Goal: Task Accomplishment & Management: Manage account settings

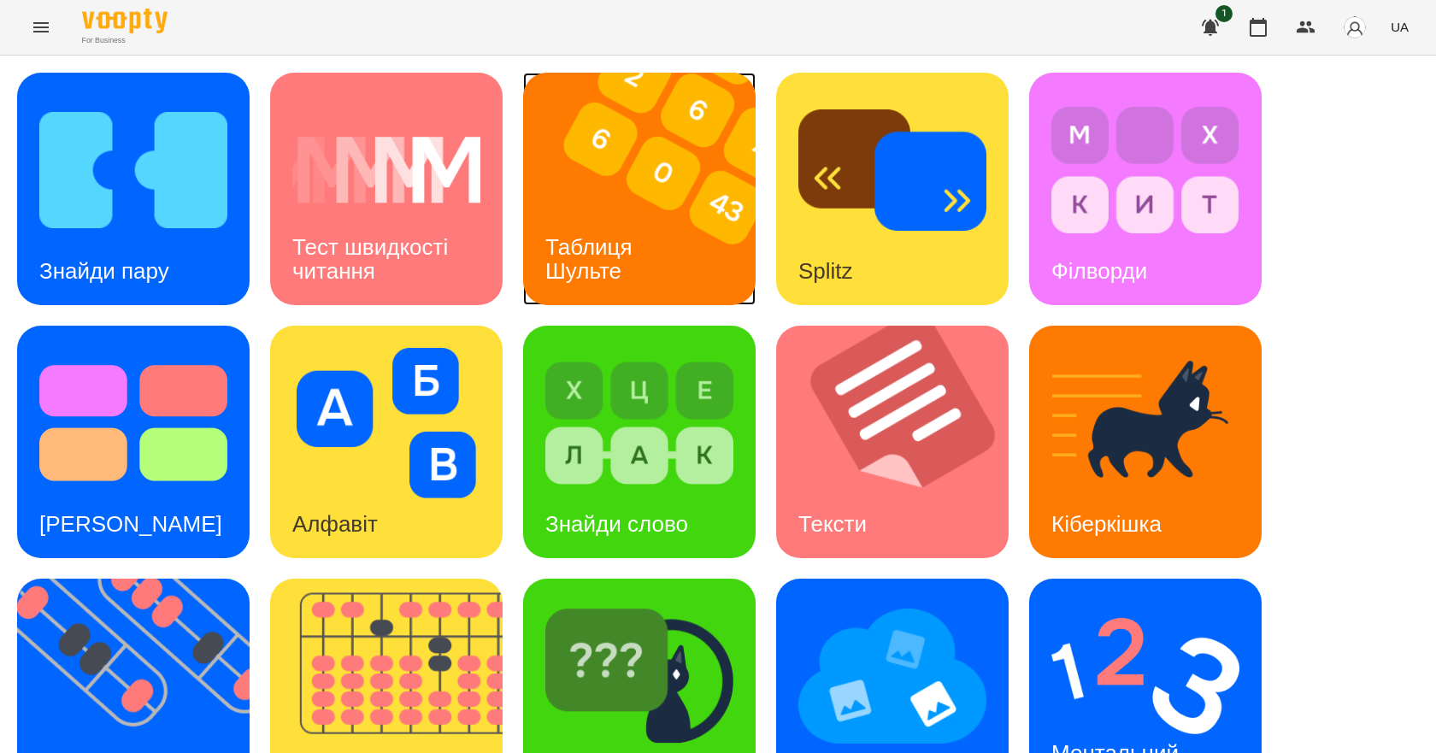
click at [638, 175] on img at bounding box center [650, 189] width 254 height 232
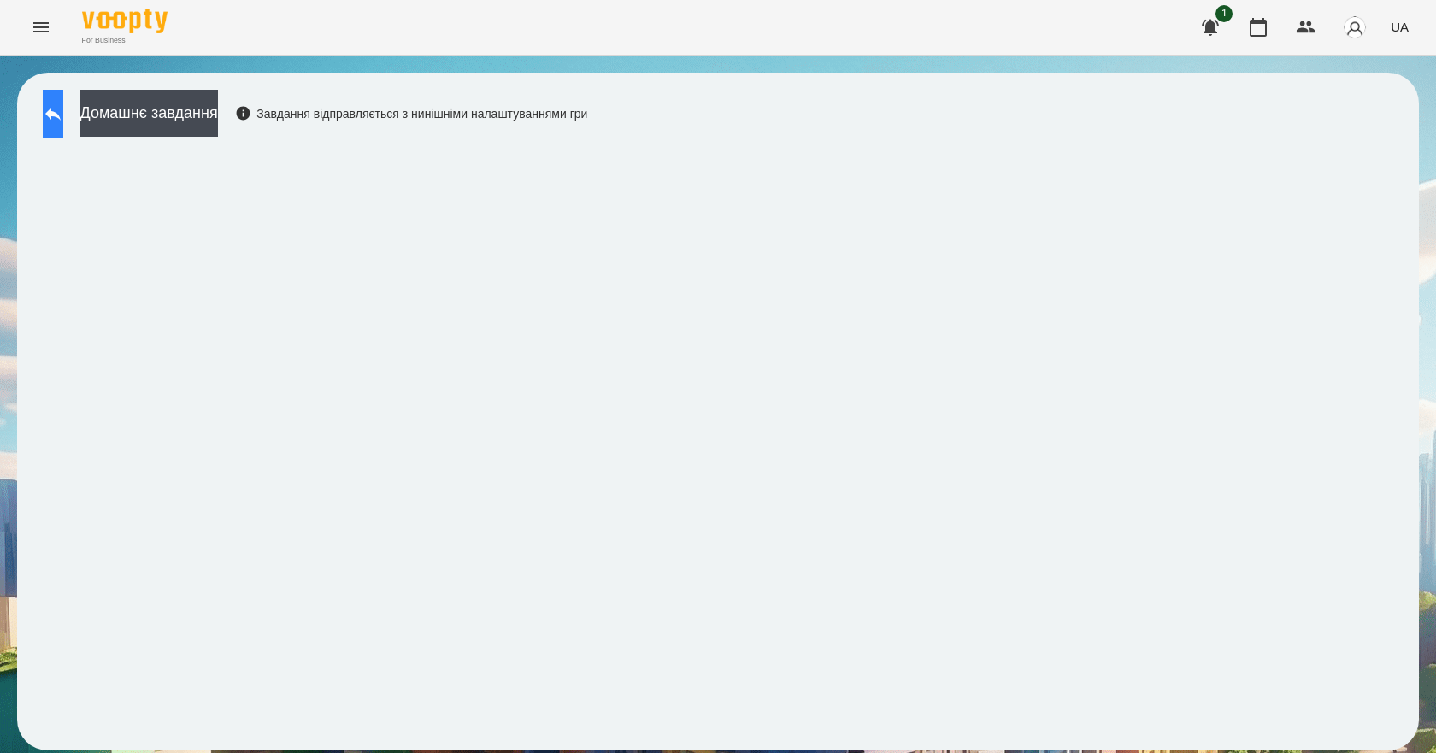
click at [61, 113] on icon at bounding box center [52, 114] width 15 height 13
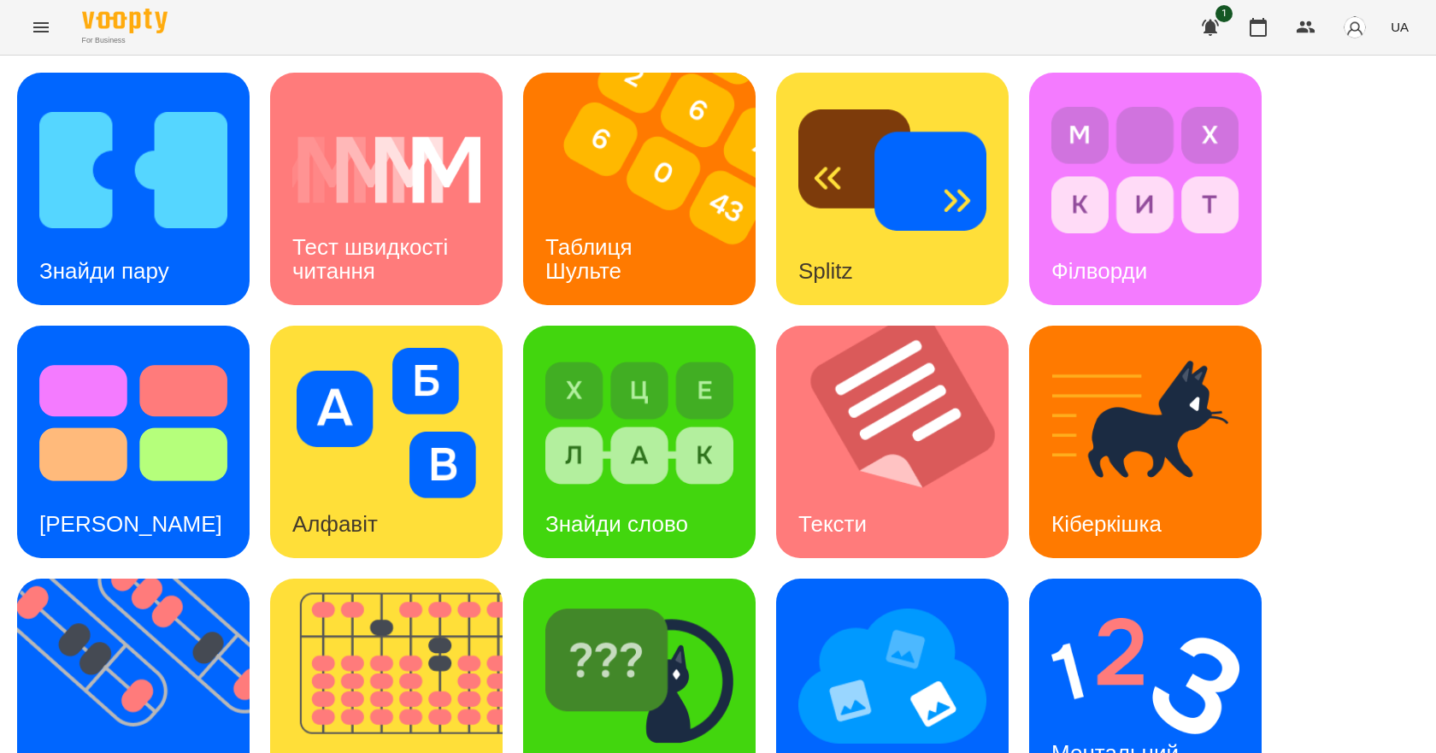
scroll to position [328, 0]
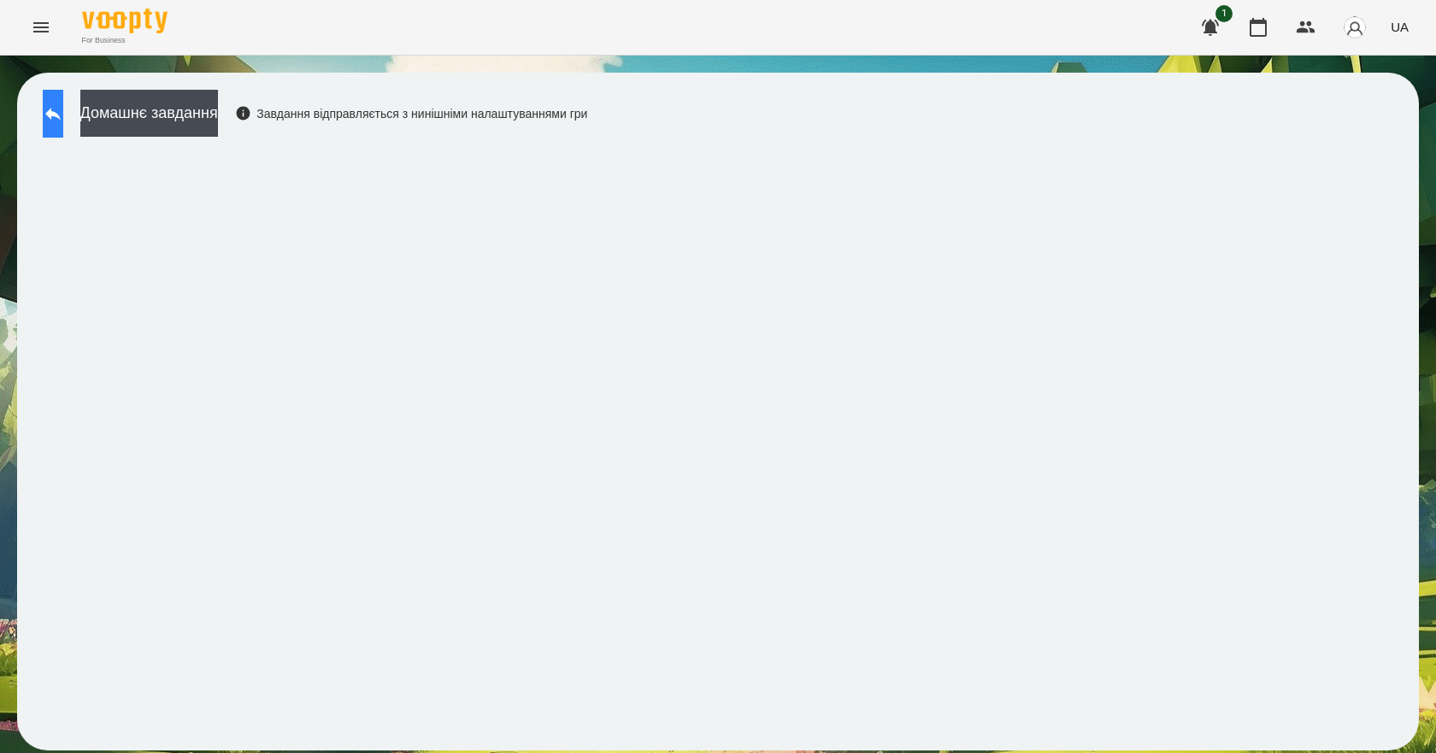
click at [63, 130] on button at bounding box center [53, 114] width 21 height 48
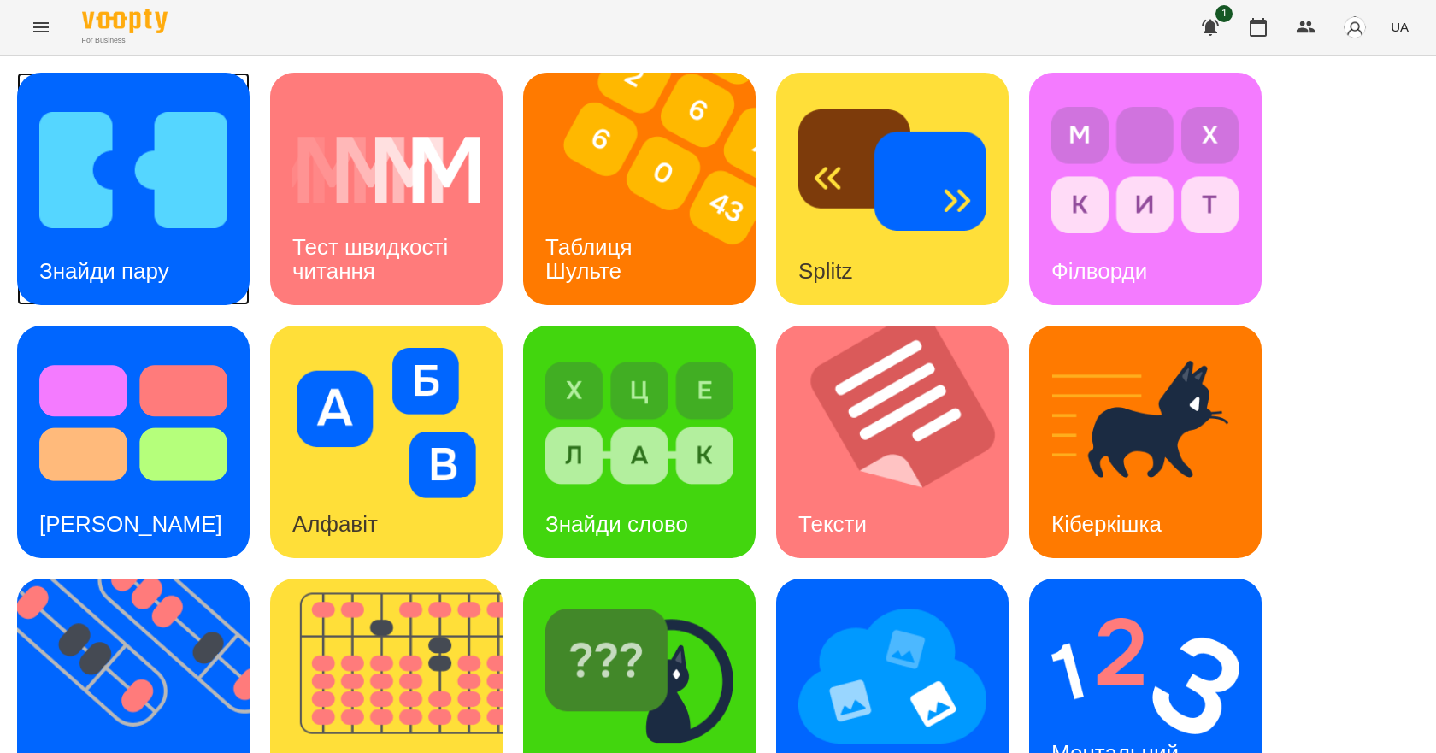
click at [126, 251] on div "Знайди пару" at bounding box center [104, 272] width 174 height 68
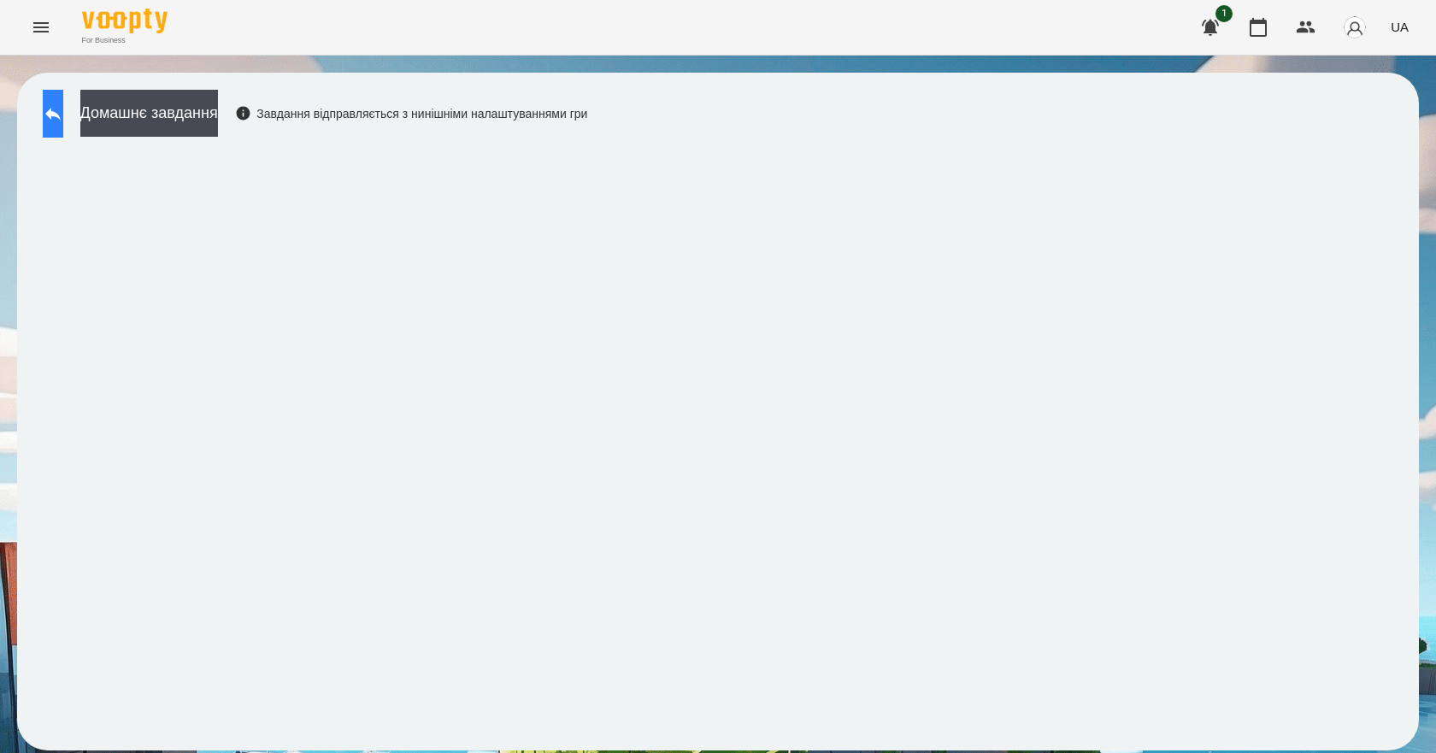
click at [63, 131] on button at bounding box center [53, 114] width 21 height 48
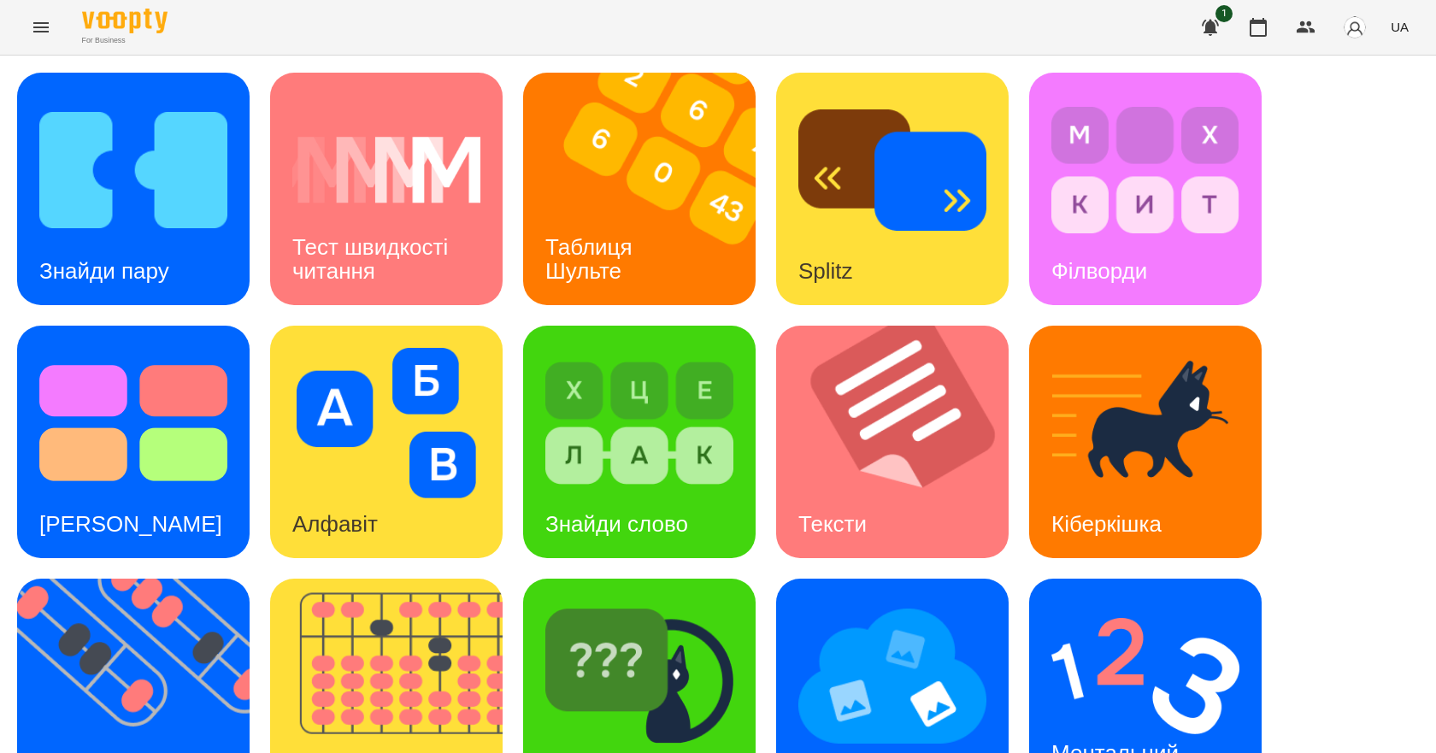
scroll to position [328, 0]
click at [1073, 601] on img at bounding box center [1145, 676] width 188 height 150
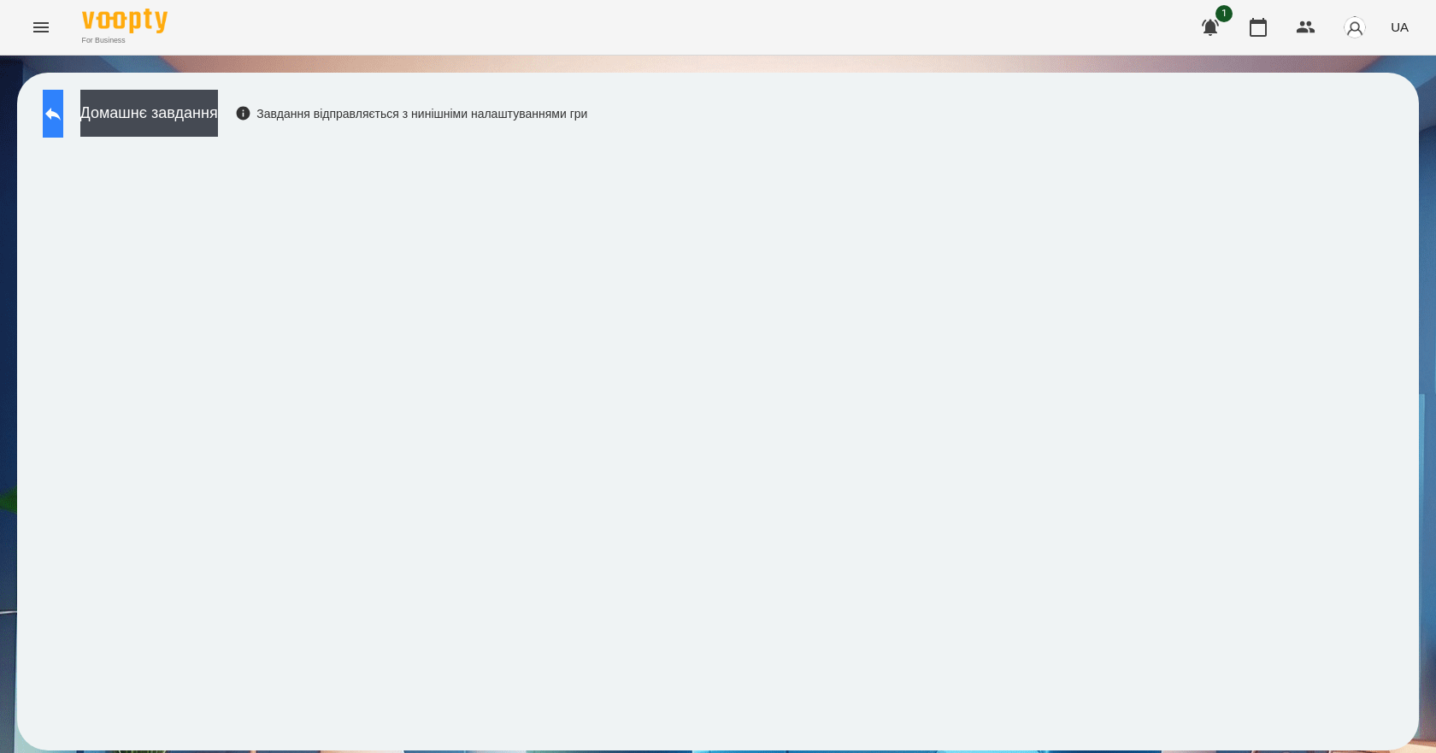
click at [63, 101] on button at bounding box center [53, 114] width 21 height 48
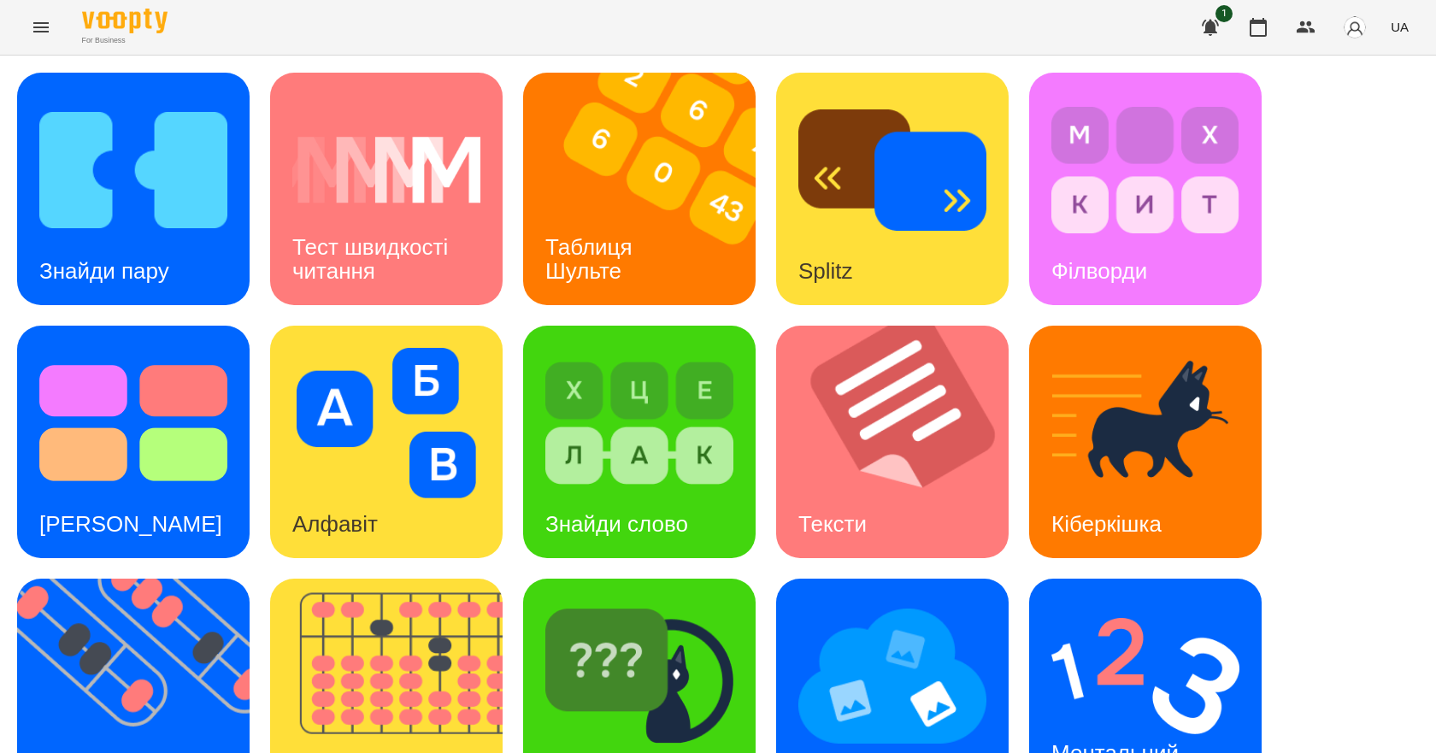
scroll to position [328, 0]
click at [1137, 601] on img at bounding box center [1145, 676] width 188 height 150
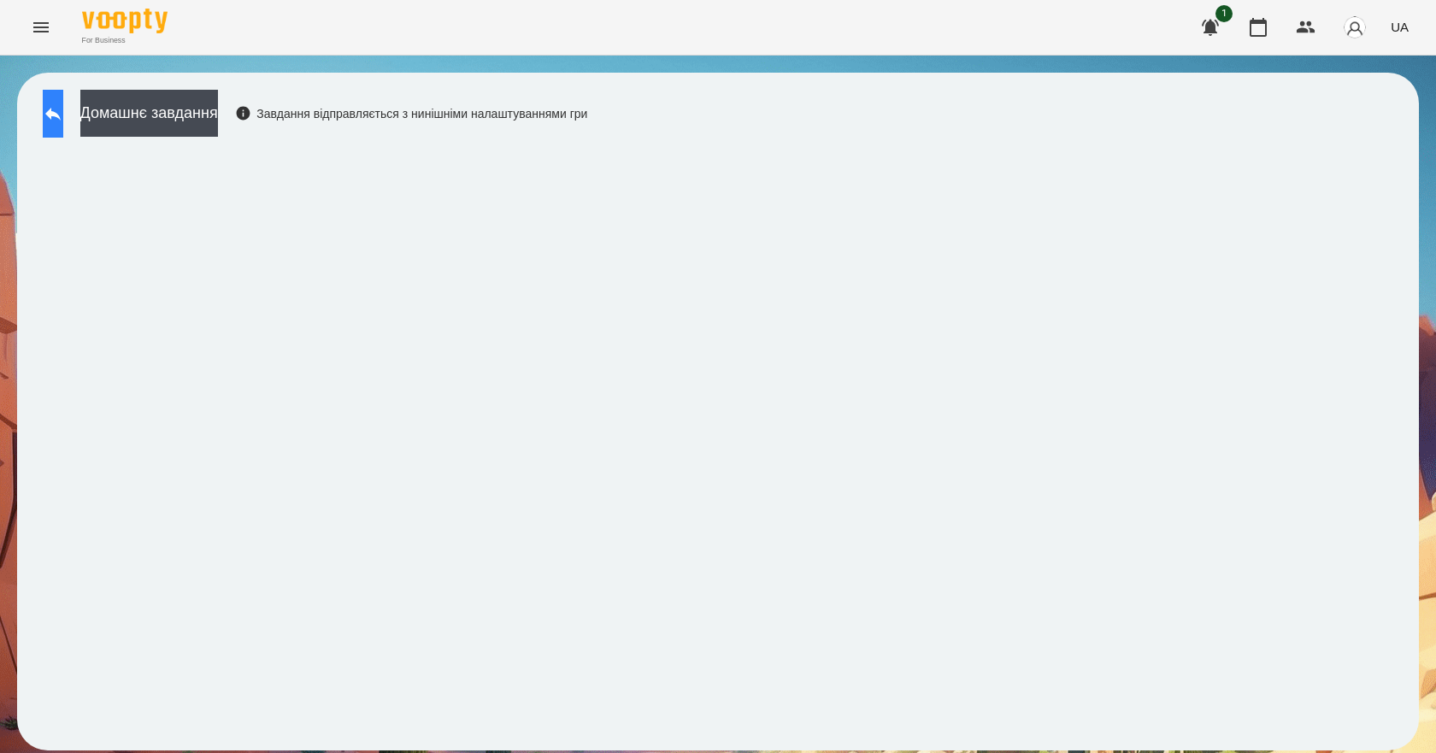
click at [63, 111] on icon at bounding box center [53, 113] width 21 height 21
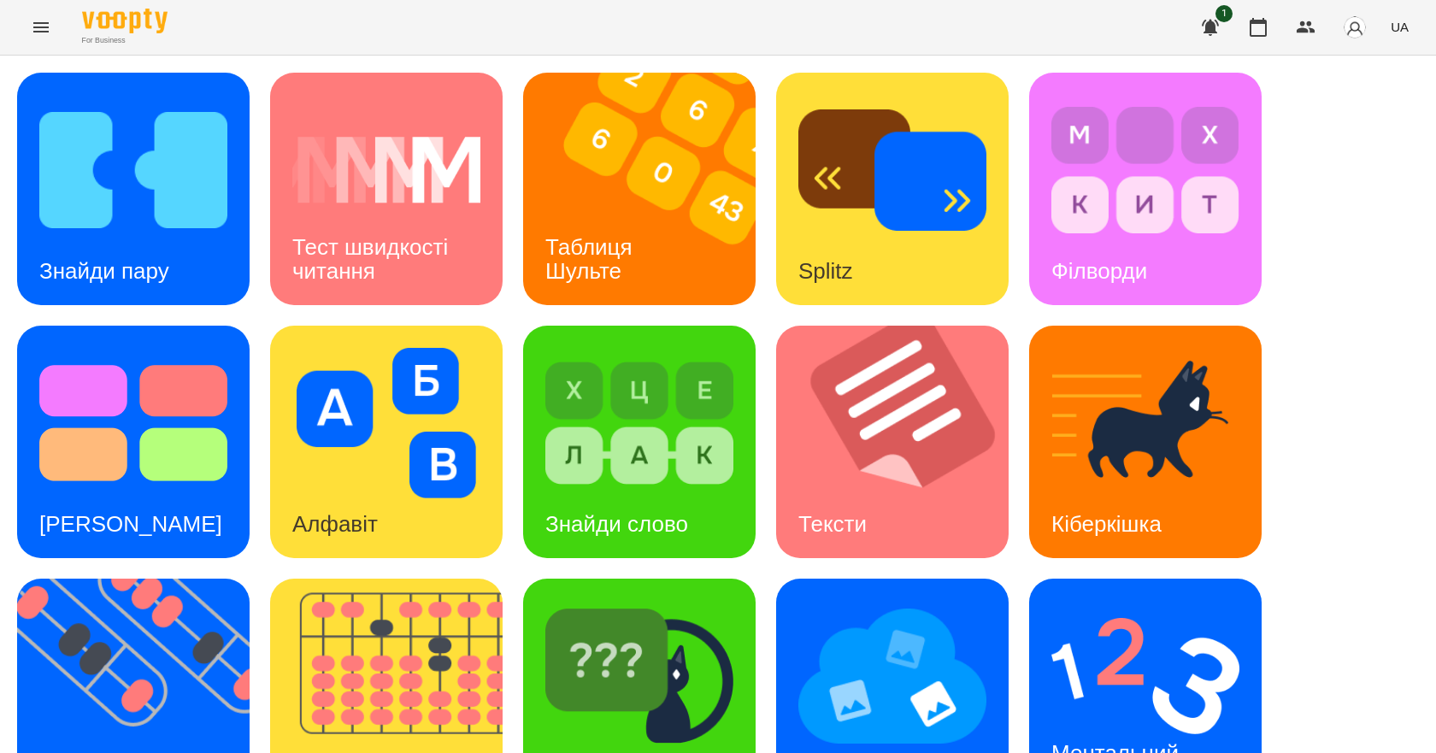
click at [32, 32] on icon "Menu" at bounding box center [41, 27] width 21 height 21
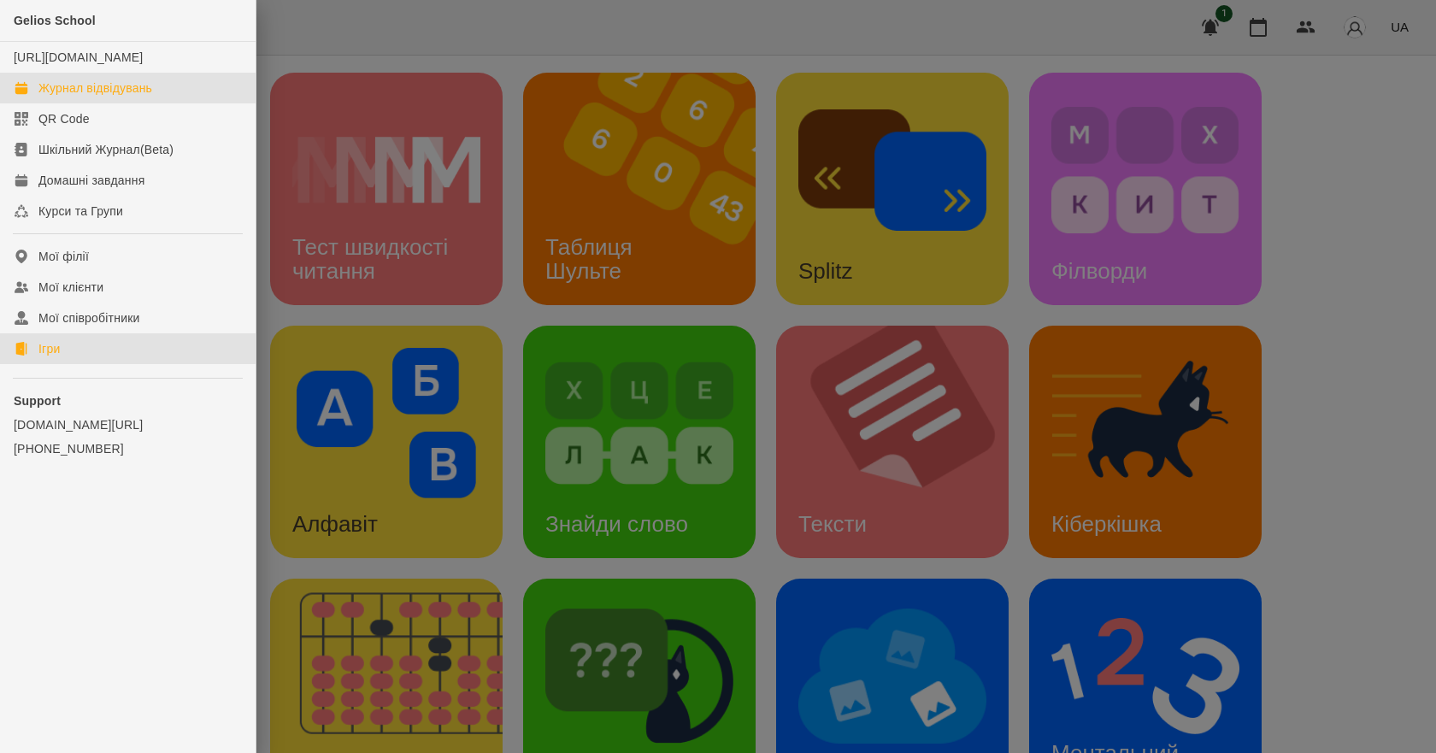
click at [113, 97] on div "Журнал відвідувань" at bounding box center [95, 87] width 114 height 17
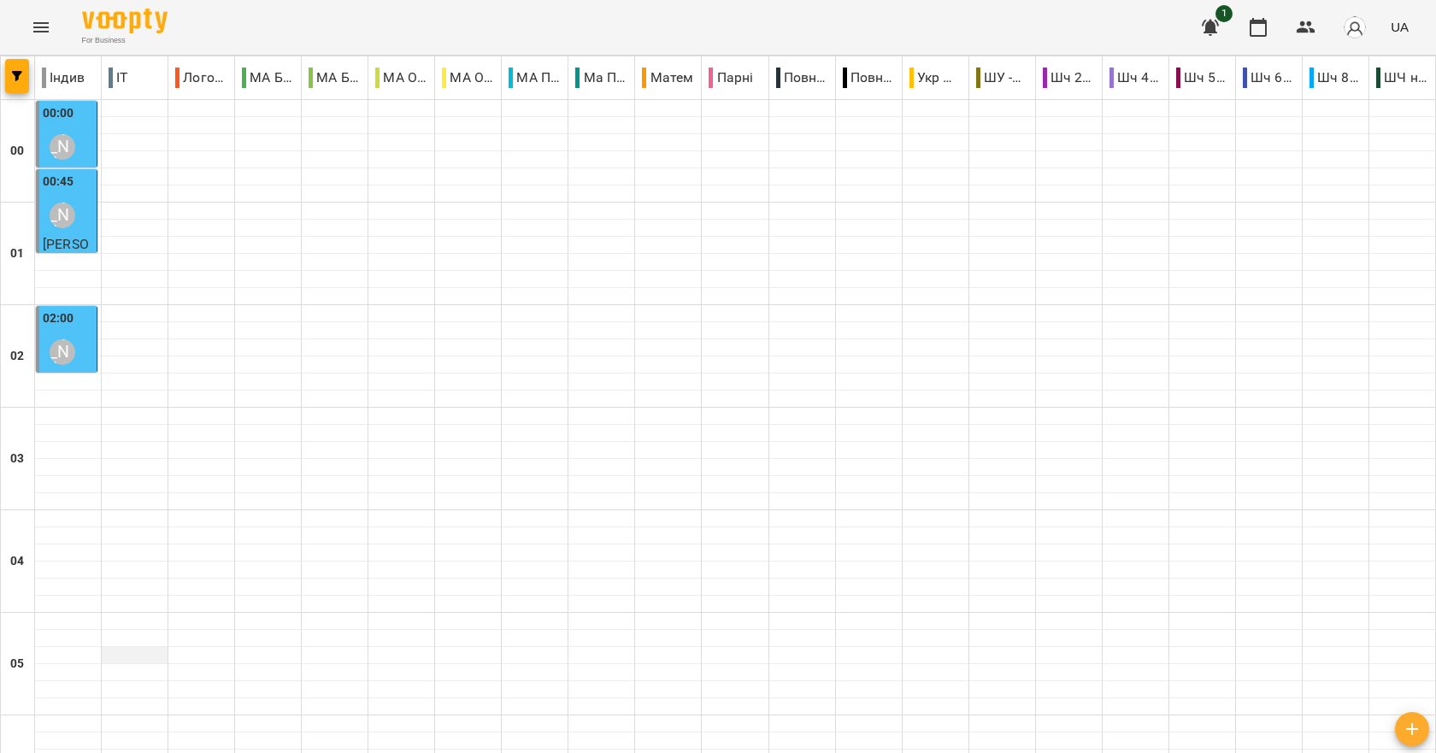
scroll to position [1922, 0]
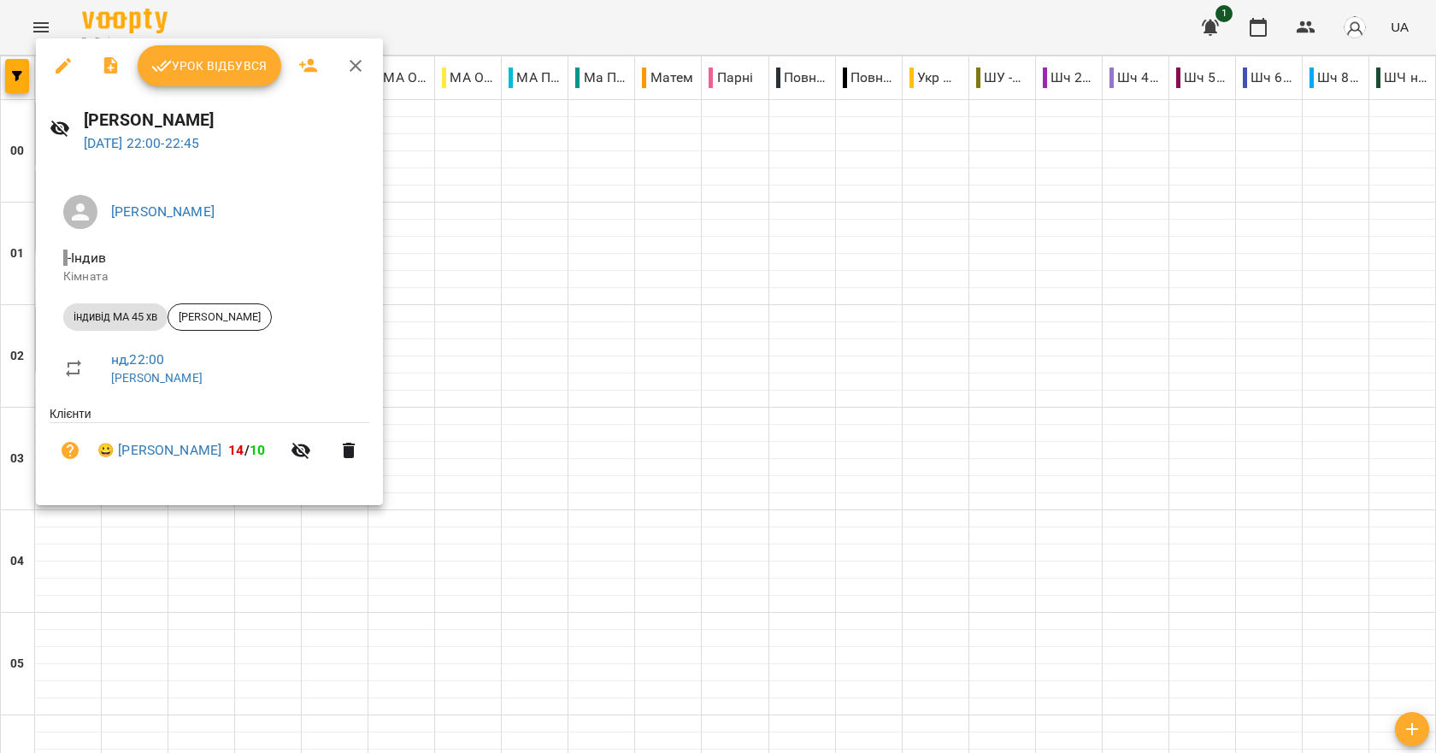
click at [256, 69] on span "Урок відбувся" at bounding box center [209, 66] width 116 height 21
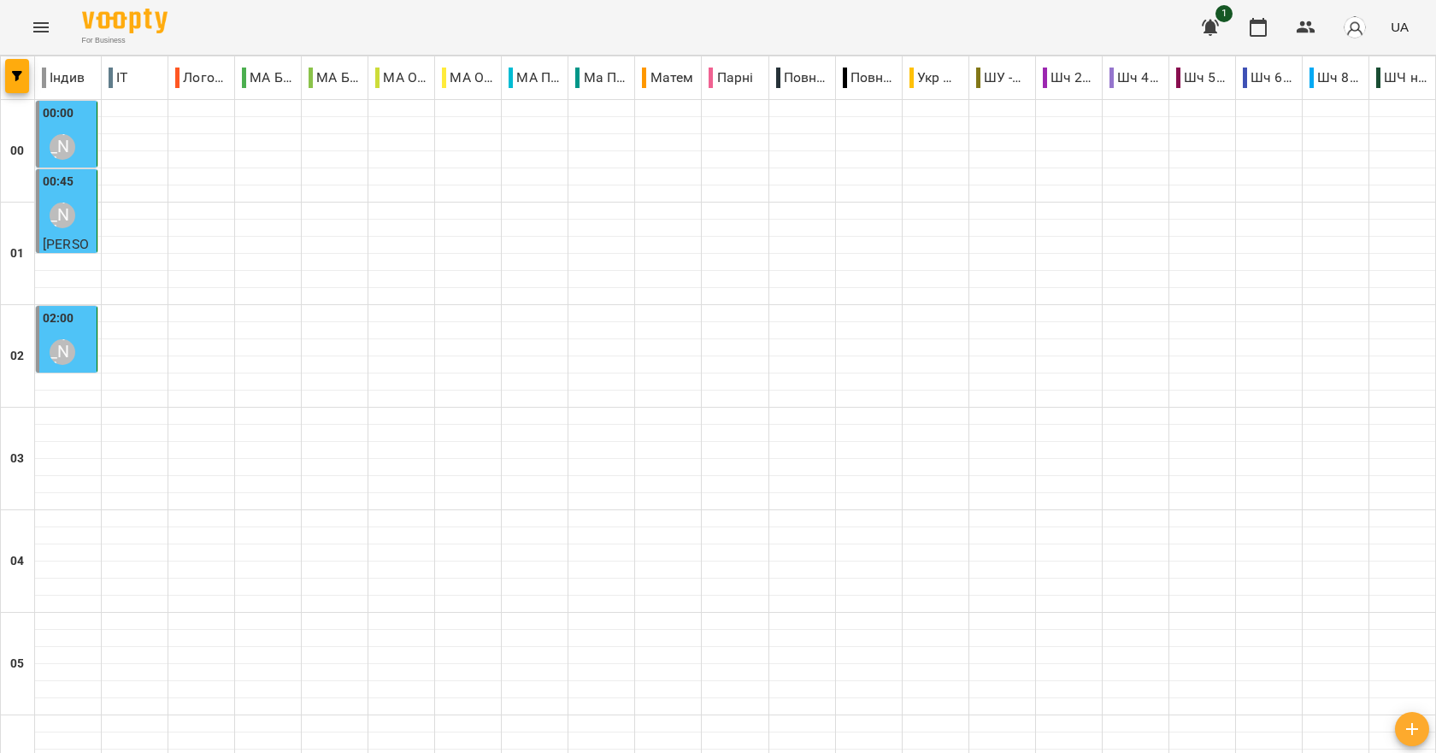
type input "**********"
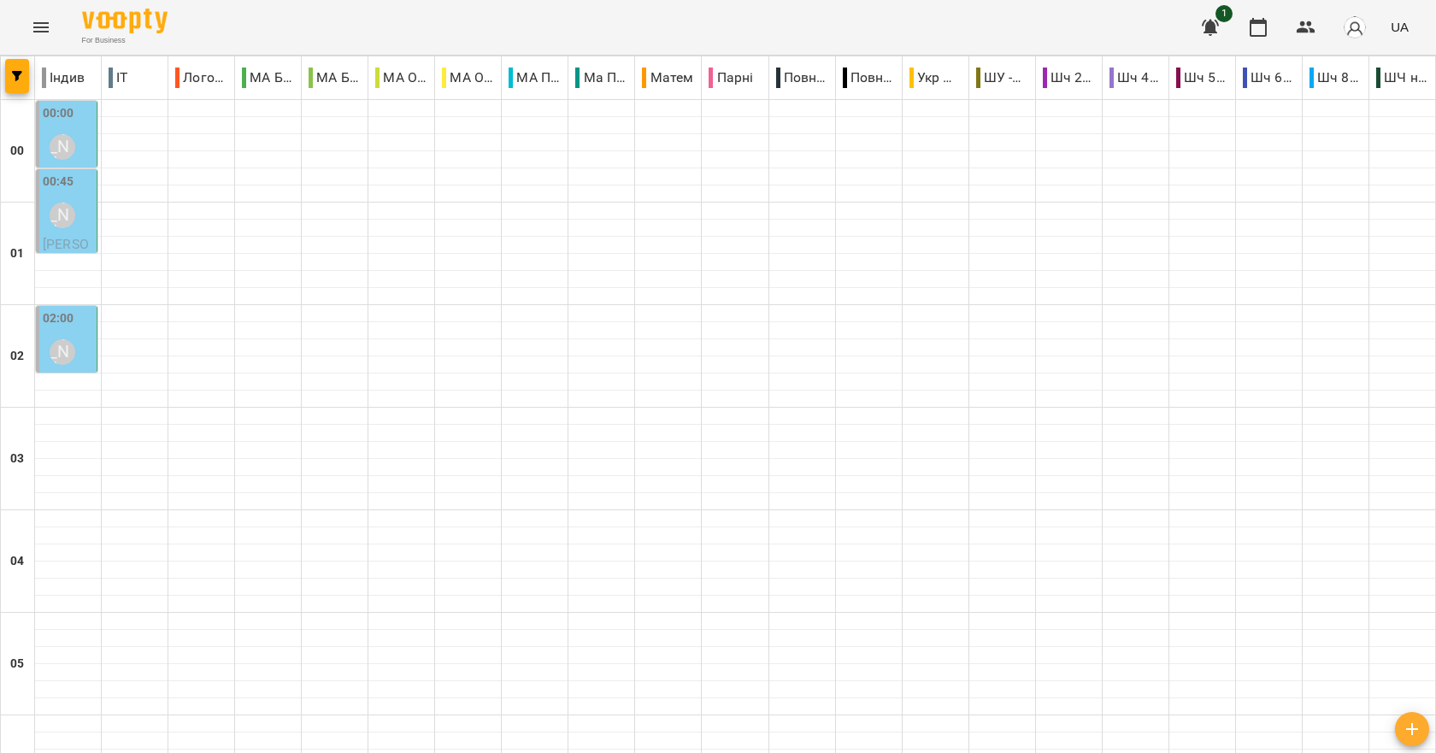
click at [85, 343] on div "02:00 [PERSON_NAME]" at bounding box center [68, 340] width 50 height 62
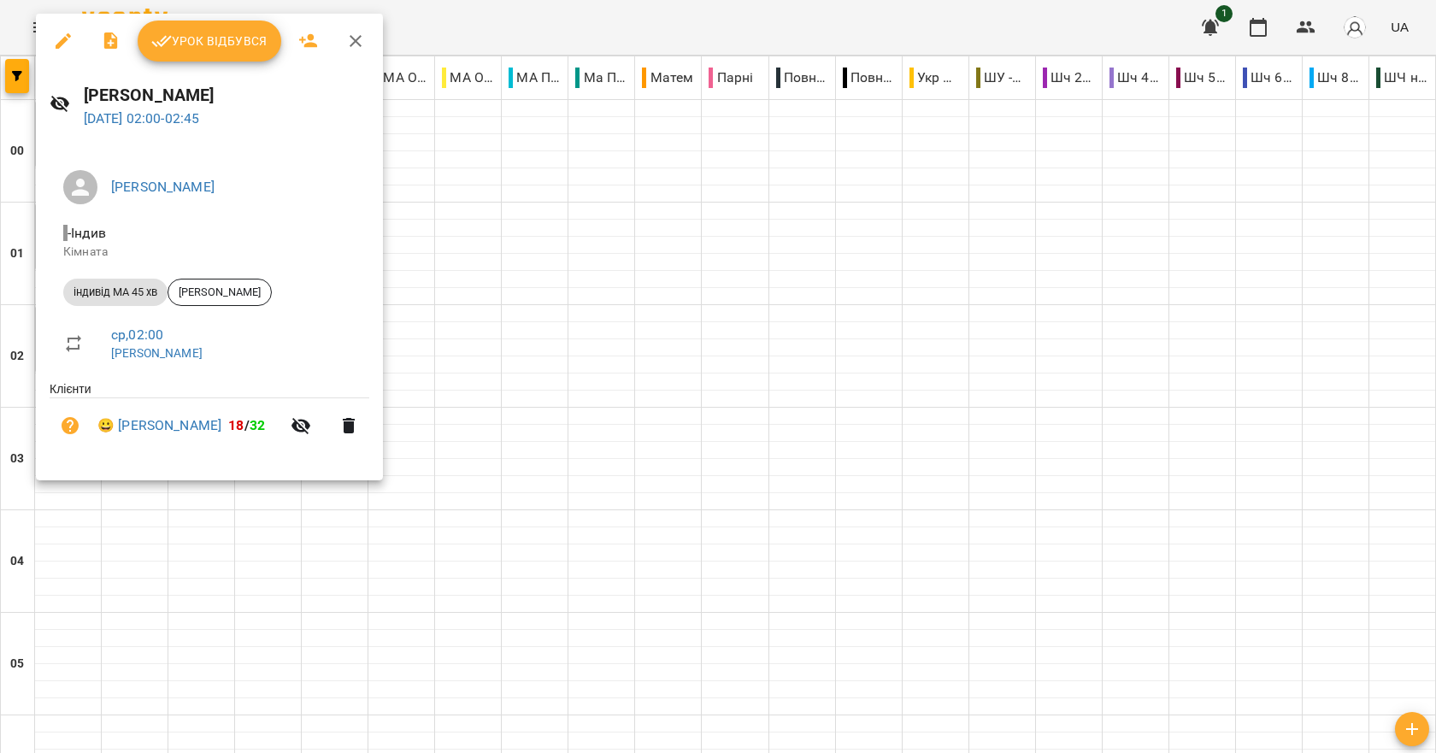
click at [365, 44] on button "button" at bounding box center [355, 41] width 41 height 41
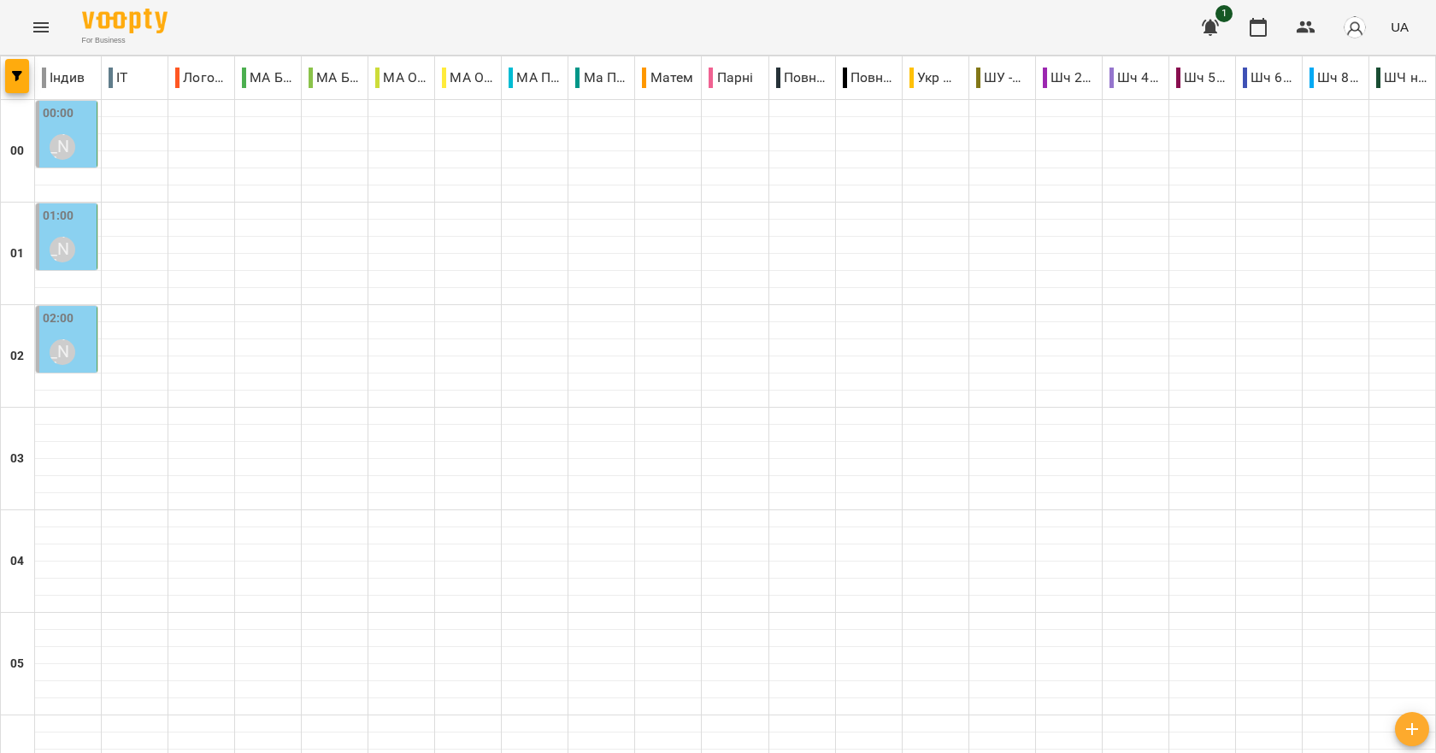
click at [67, 225] on label "01:00" at bounding box center [59, 216] width 32 height 19
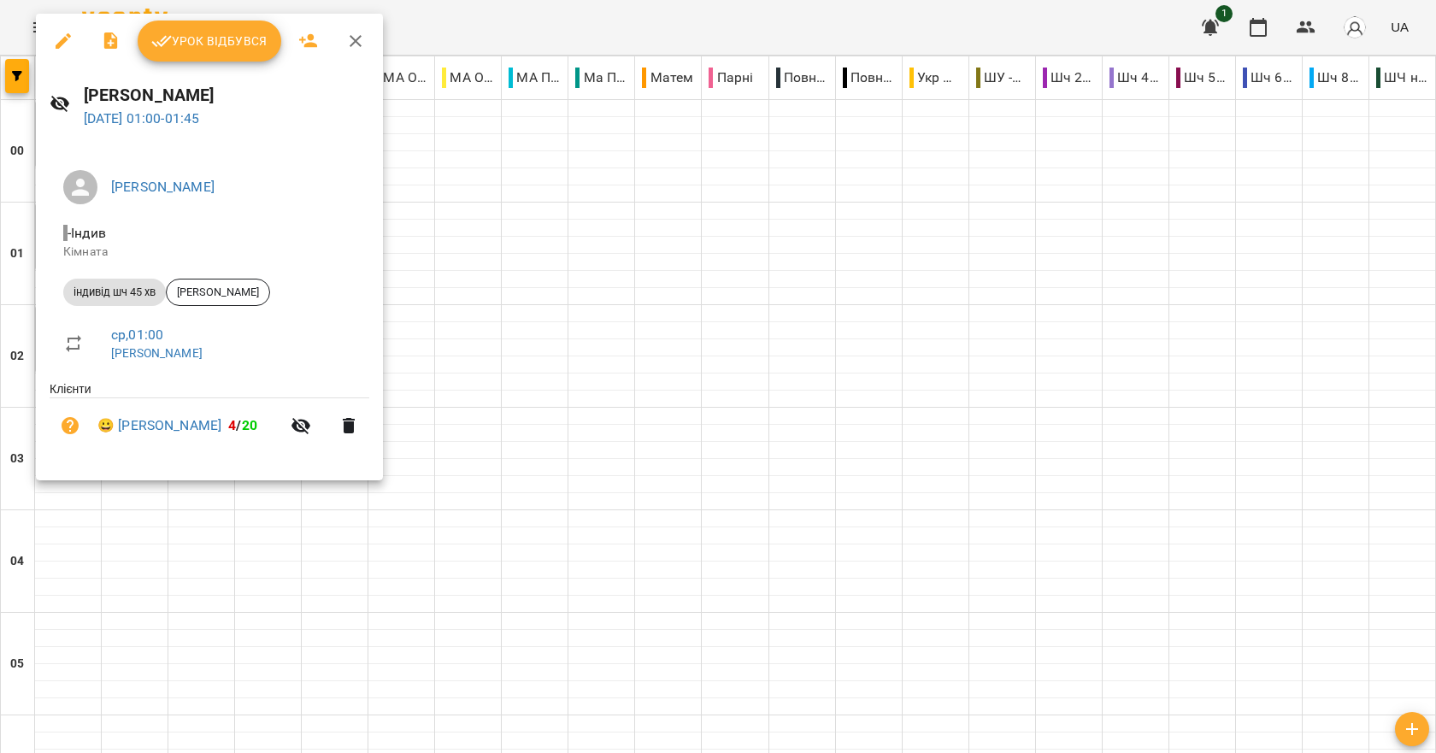
click at [367, 46] on button "button" at bounding box center [355, 41] width 41 height 41
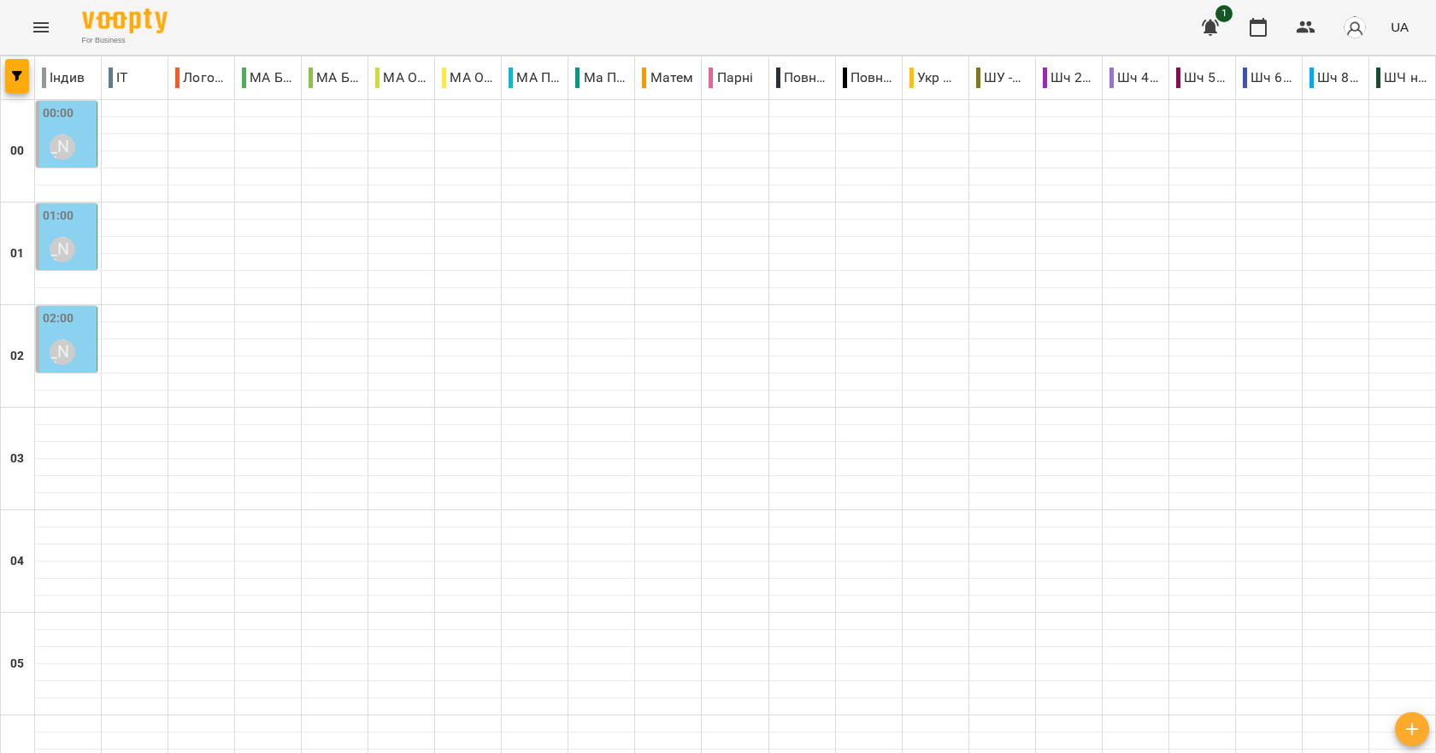
click at [95, 337] on div "02:00 [PERSON_NAME] [PERSON_NAME] [PERSON_NAME]" at bounding box center [67, 386] width 62 height 161
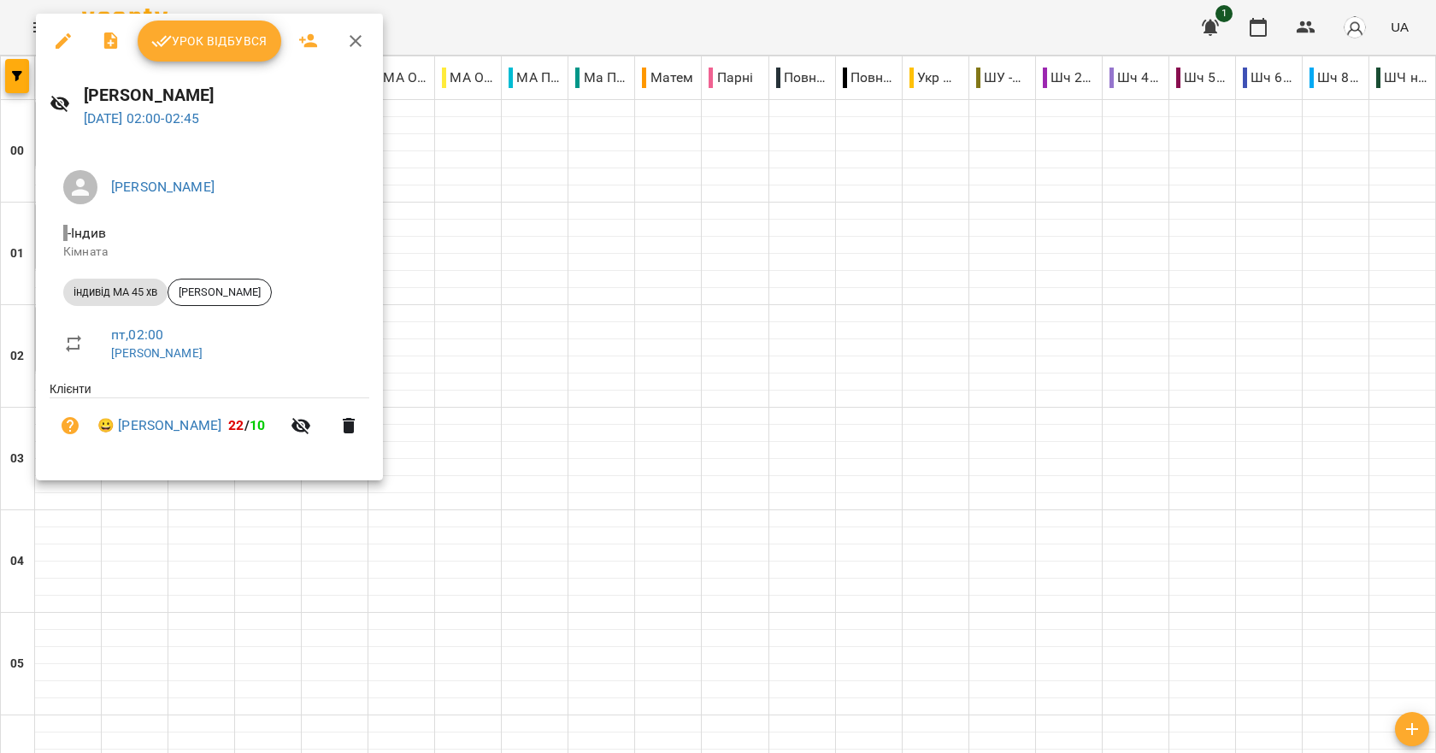
click at [353, 36] on icon "button" at bounding box center [355, 41] width 21 height 21
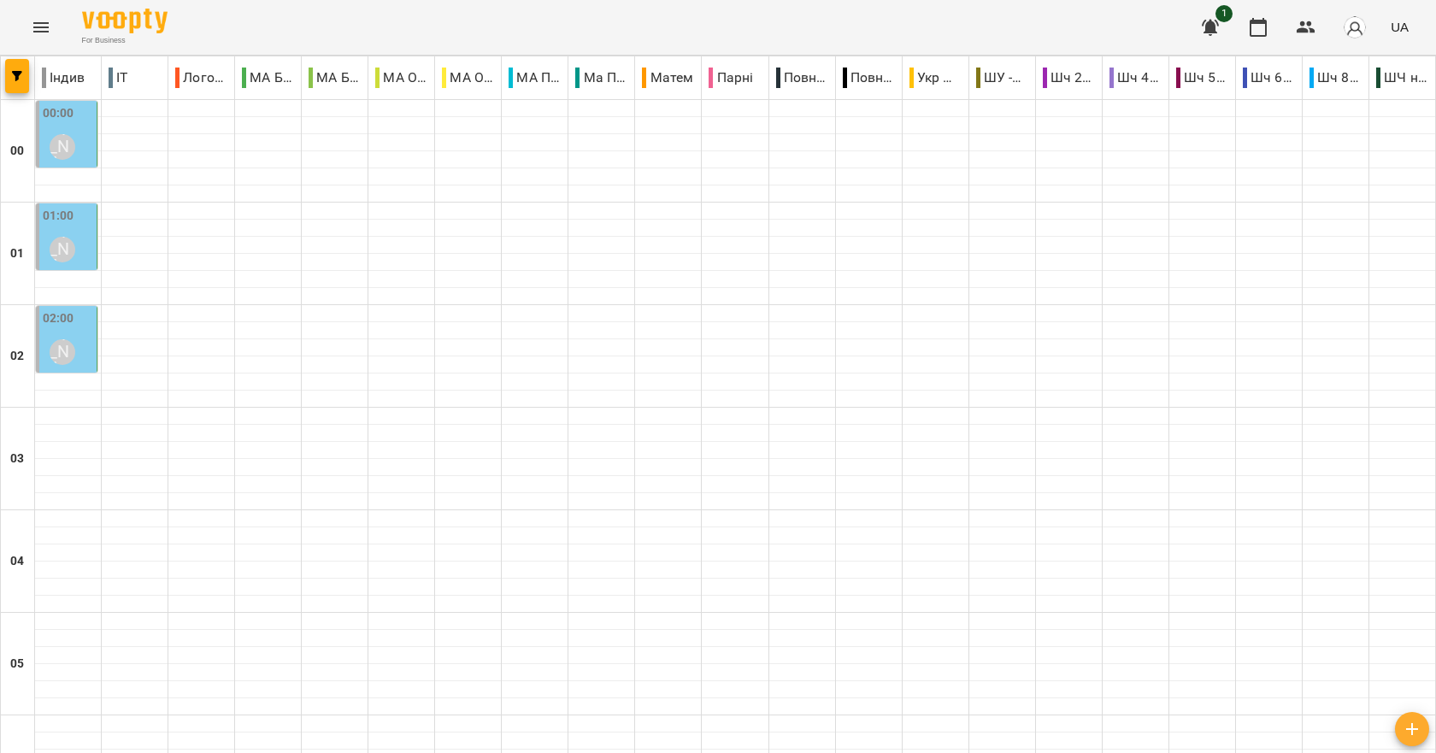
click at [86, 221] on div "01:00 [PERSON_NAME]" at bounding box center [68, 238] width 50 height 62
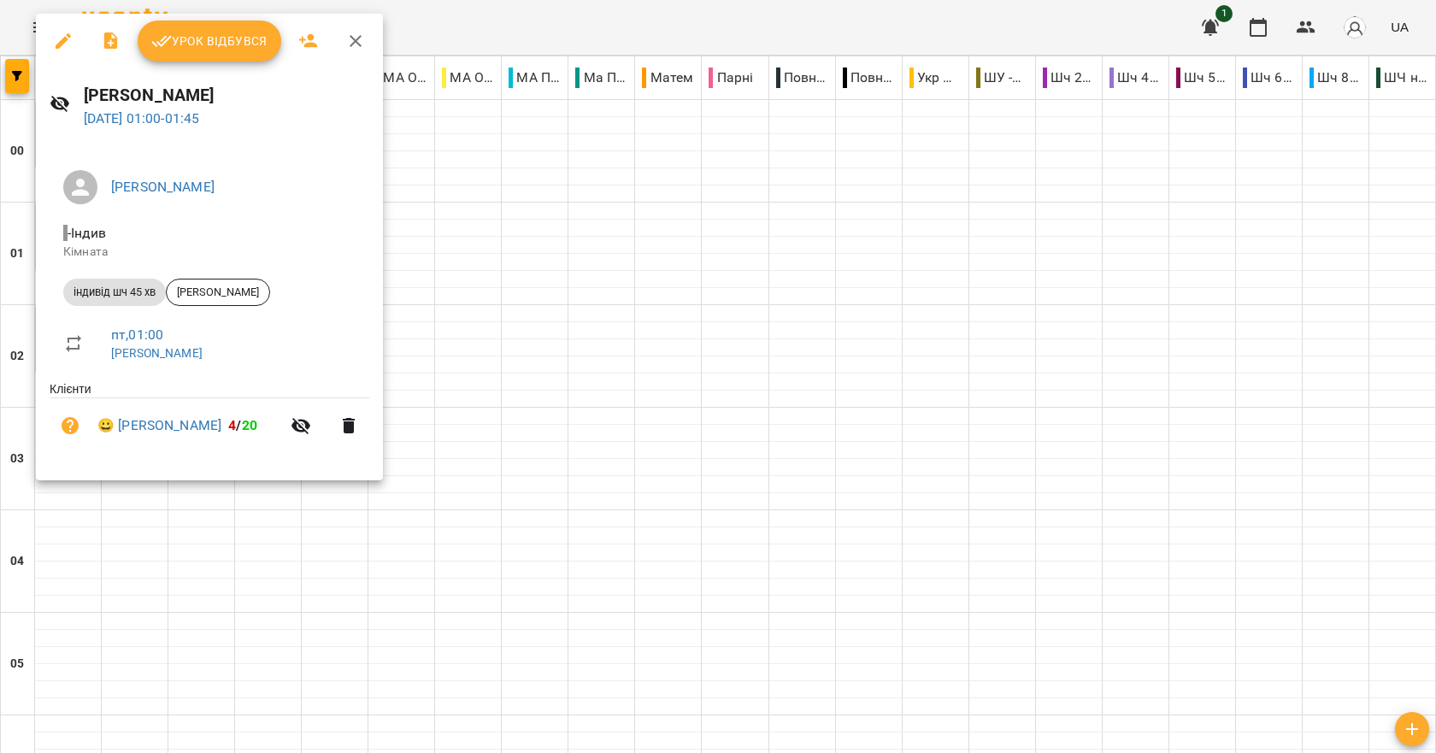
click at [361, 39] on icon "button" at bounding box center [355, 41] width 21 height 21
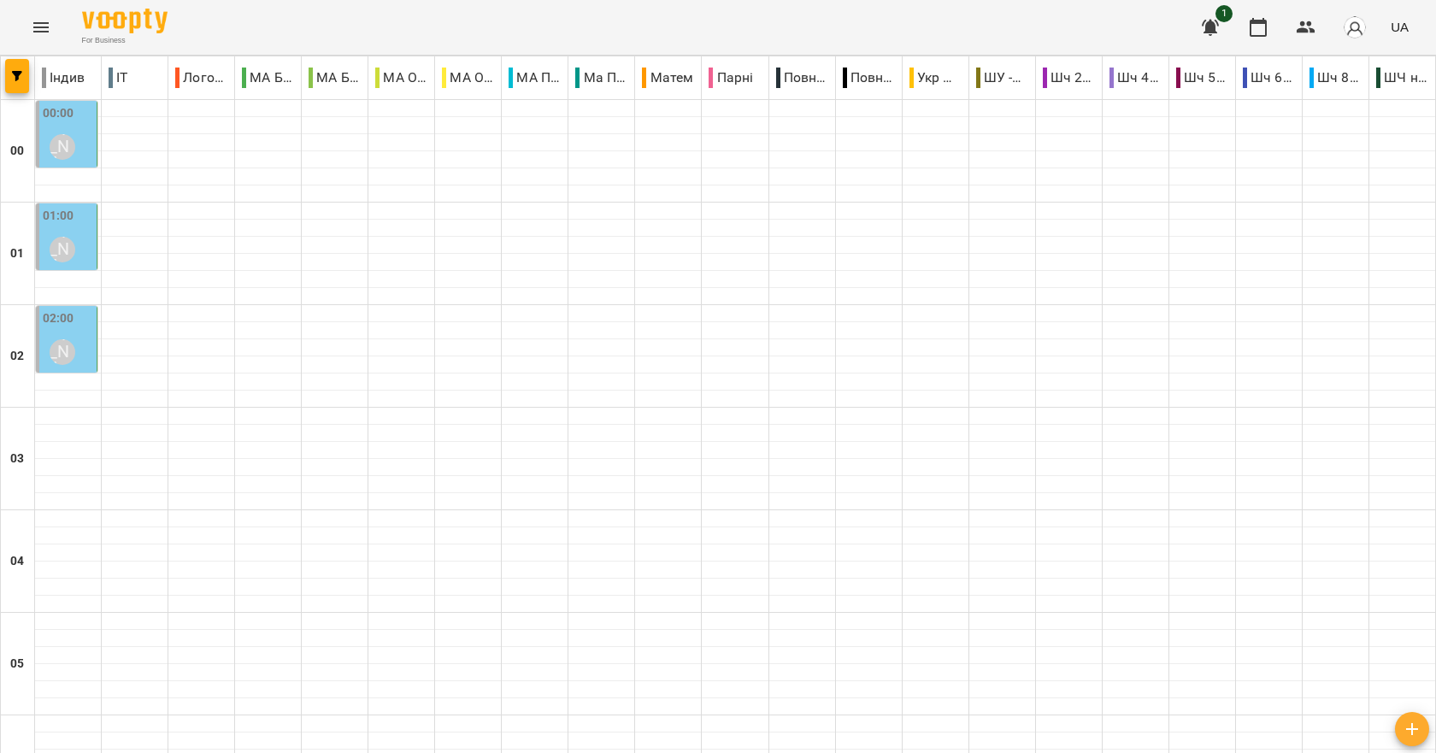
click at [86, 137] on div "00:00 [PERSON_NAME]" at bounding box center [68, 135] width 50 height 62
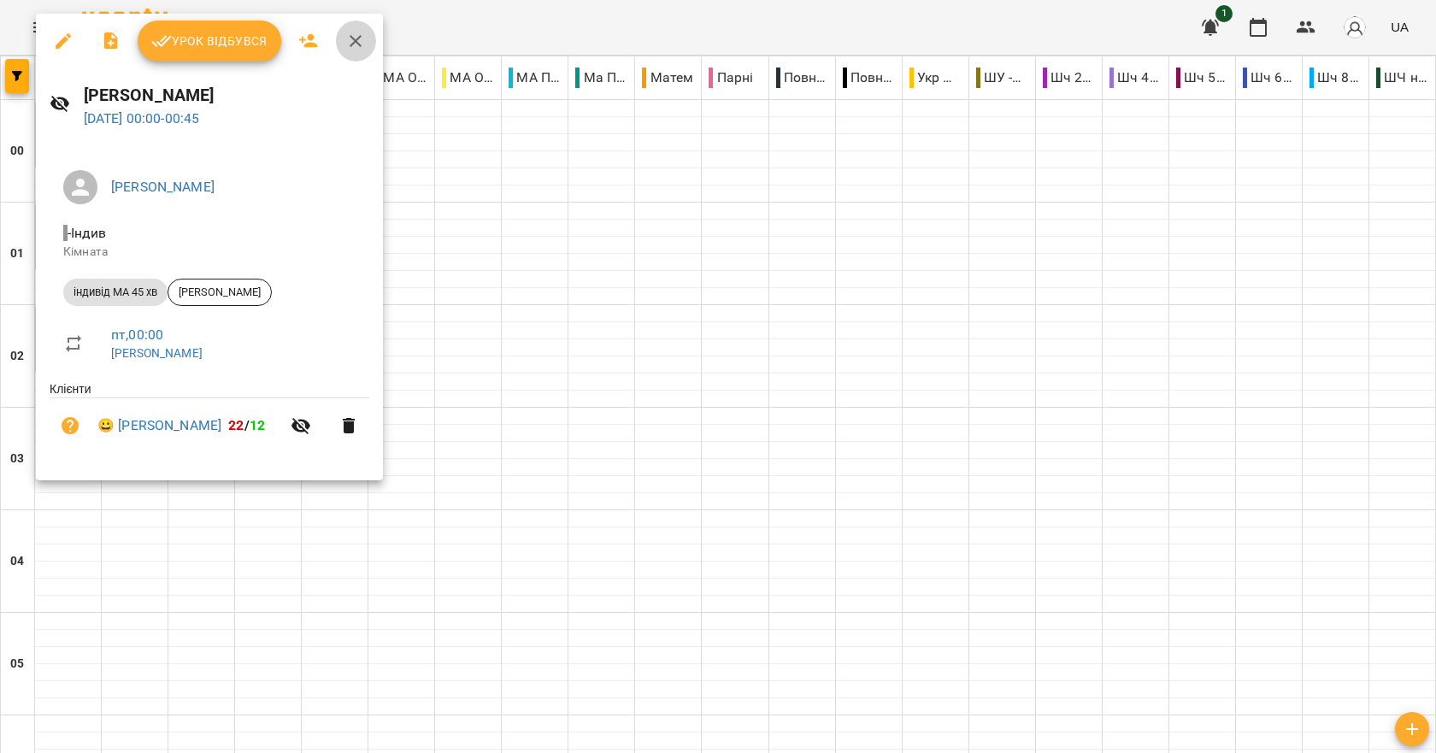
click at [353, 36] on icon "button" at bounding box center [355, 41] width 21 height 21
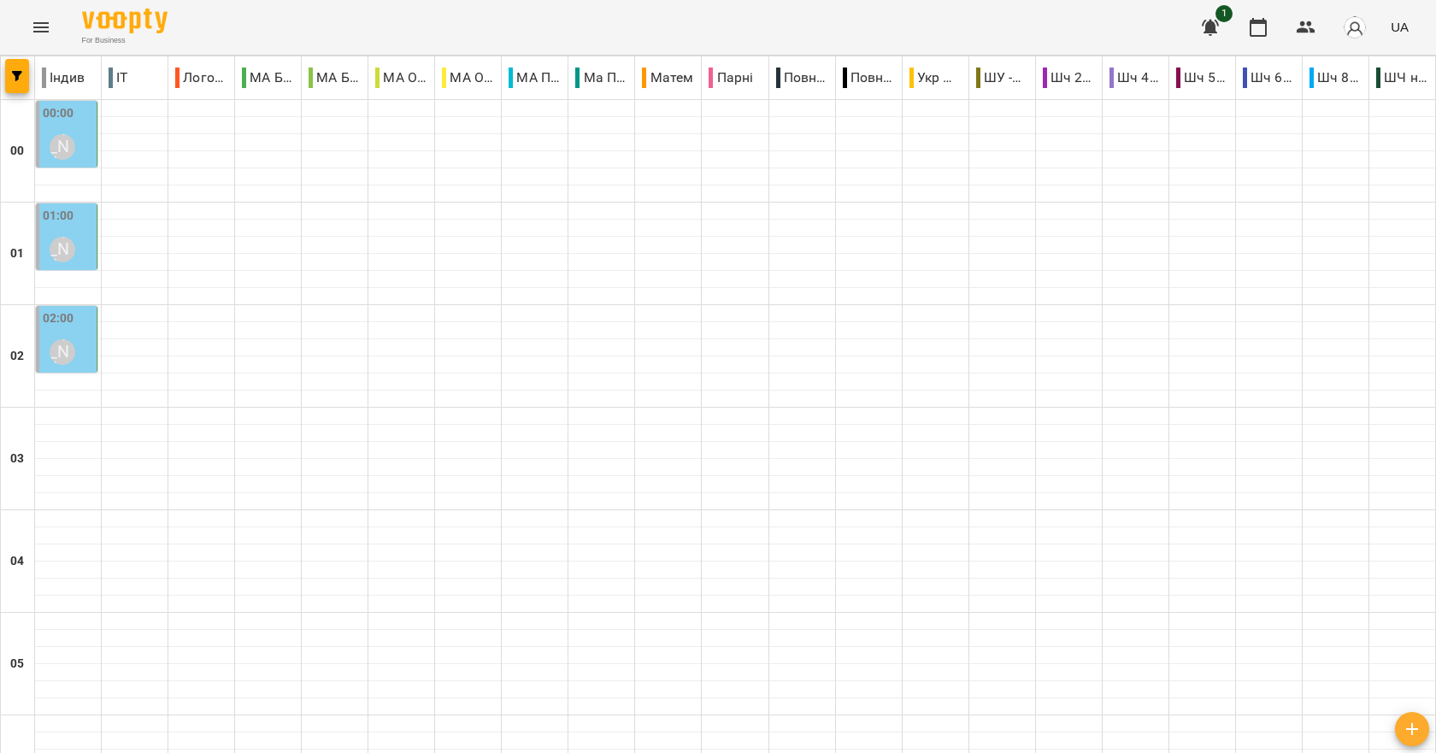
click at [87, 144] on div "00:00 [PERSON_NAME]" at bounding box center [68, 135] width 50 height 62
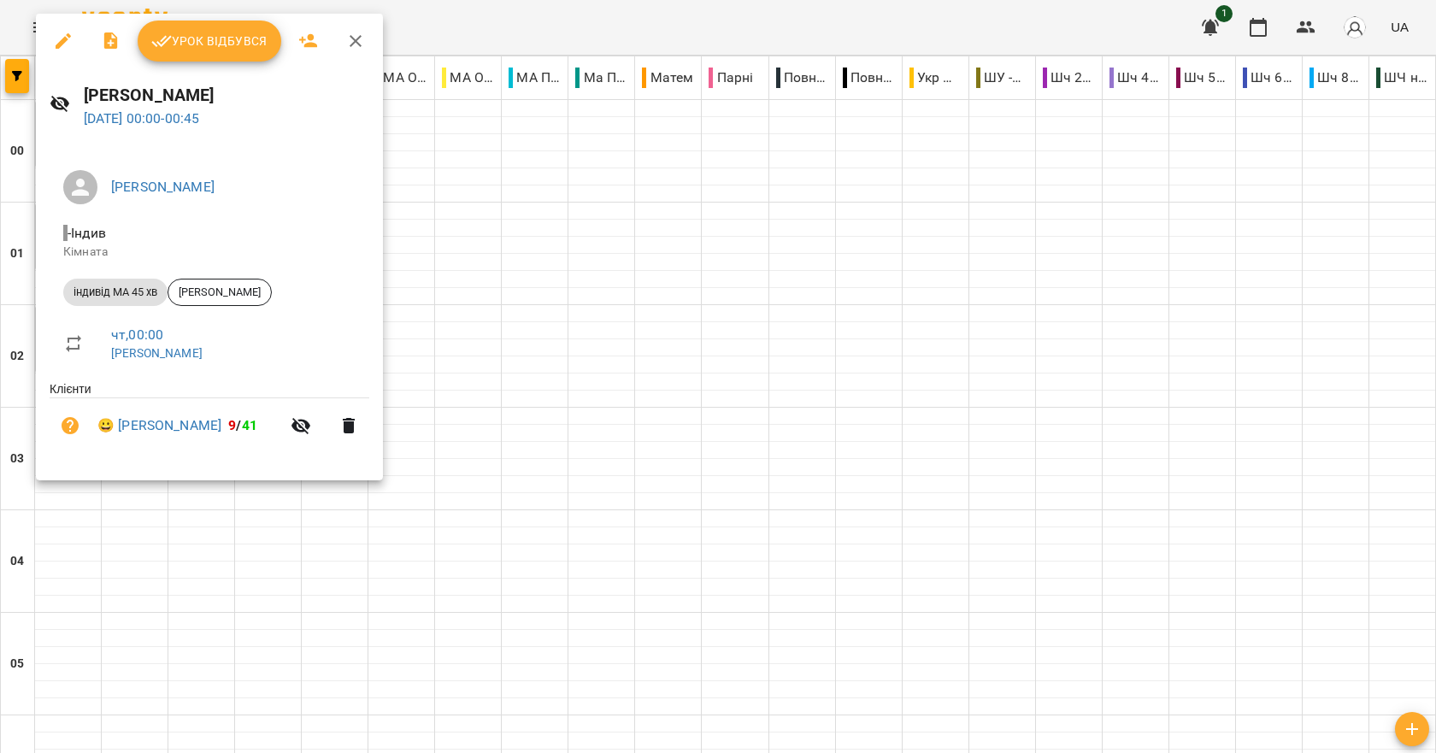
click at [357, 44] on icon "button" at bounding box center [356, 41] width 12 height 12
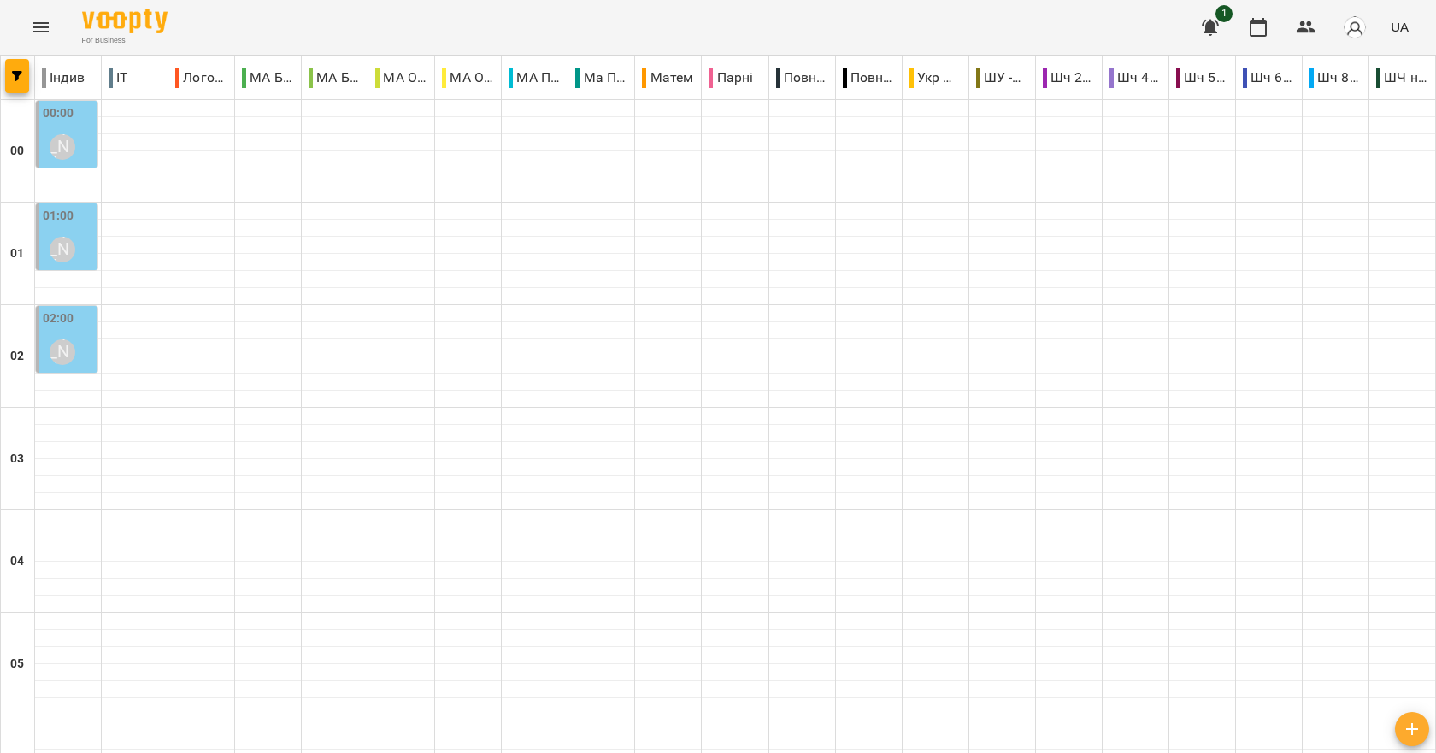
click at [85, 233] on div "01:00 [PERSON_NAME]" at bounding box center [68, 238] width 50 height 62
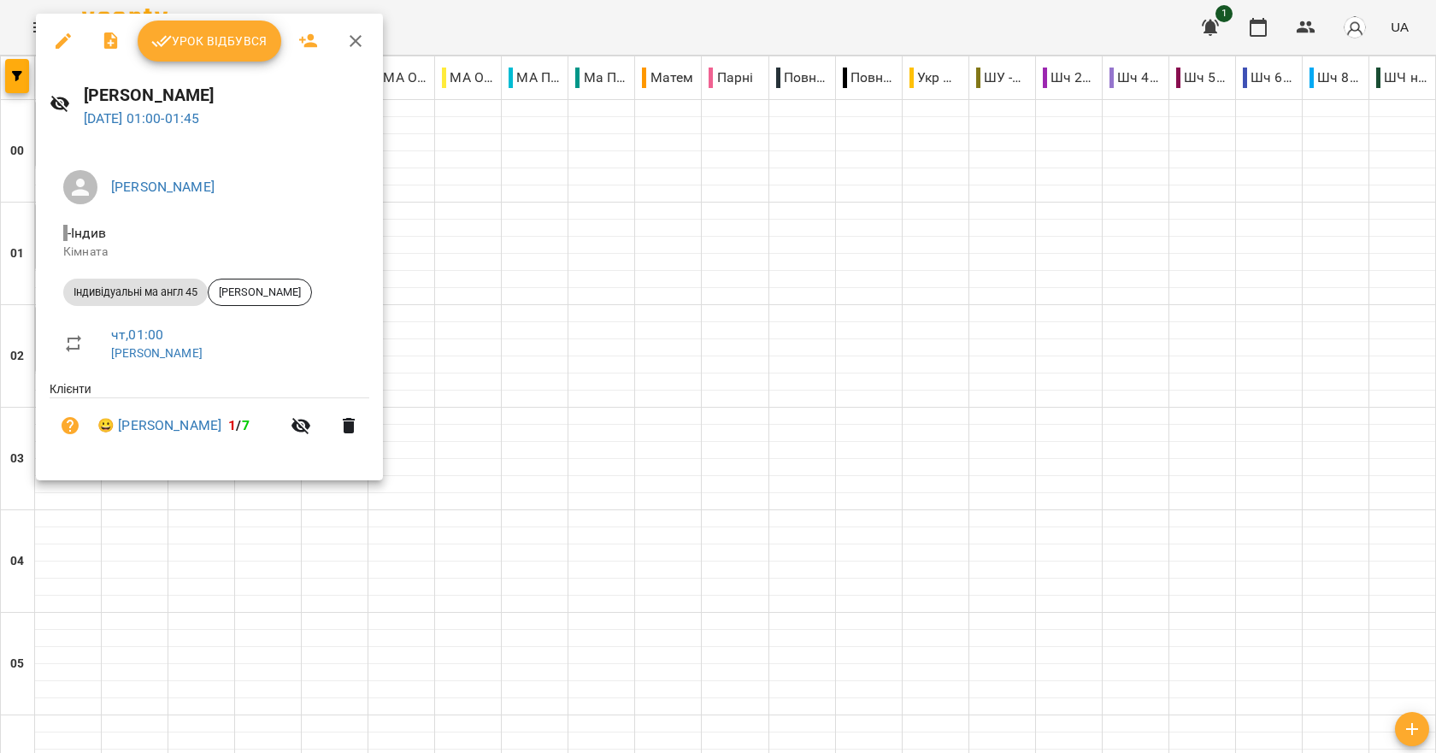
click at [350, 42] on icon "button" at bounding box center [355, 41] width 21 height 21
